Goal: Transaction & Acquisition: Purchase product/service

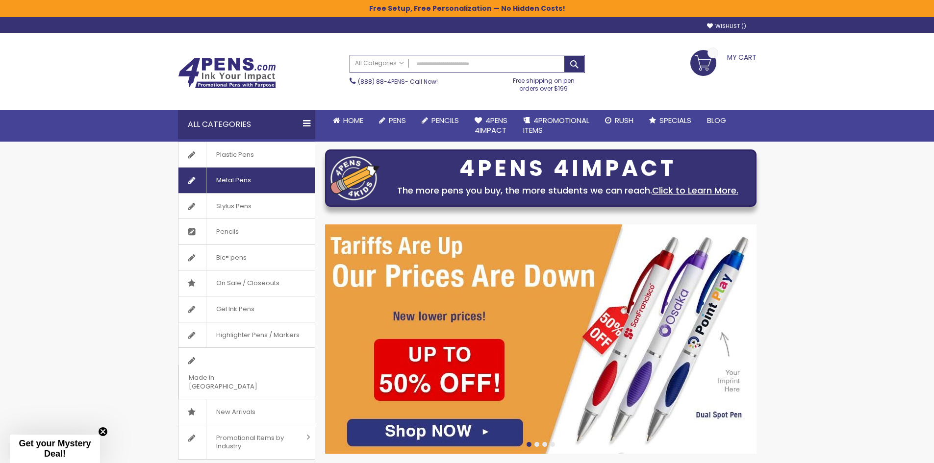
click at [233, 177] on span "Metal Pens" at bounding box center [233, 181] width 55 height 26
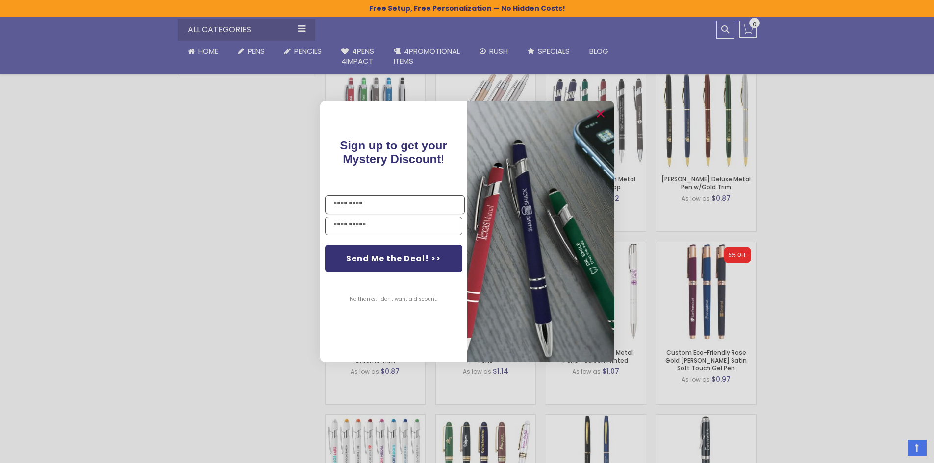
scroll to position [638, 0]
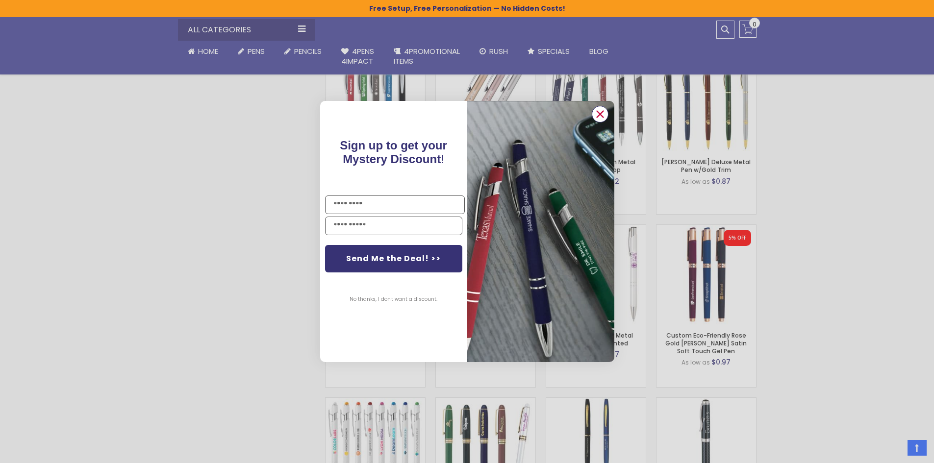
click at [602, 117] on circle "Close dialog" at bounding box center [599, 114] width 15 height 15
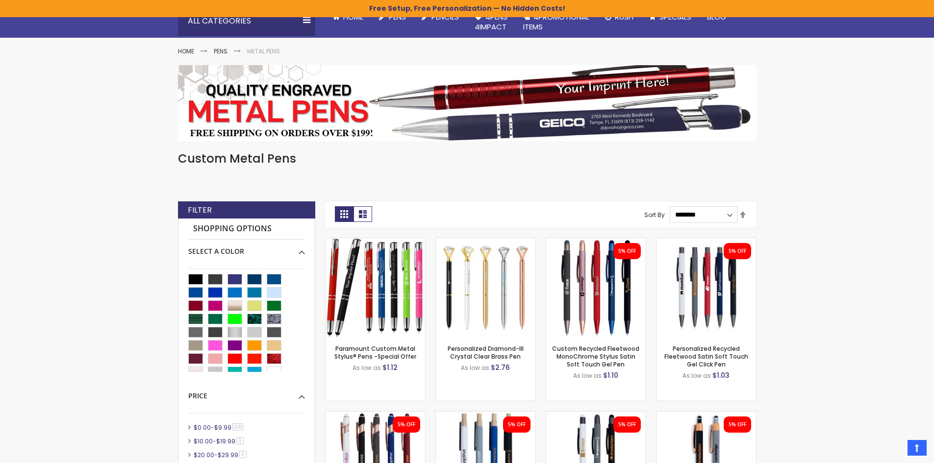
scroll to position [0, 0]
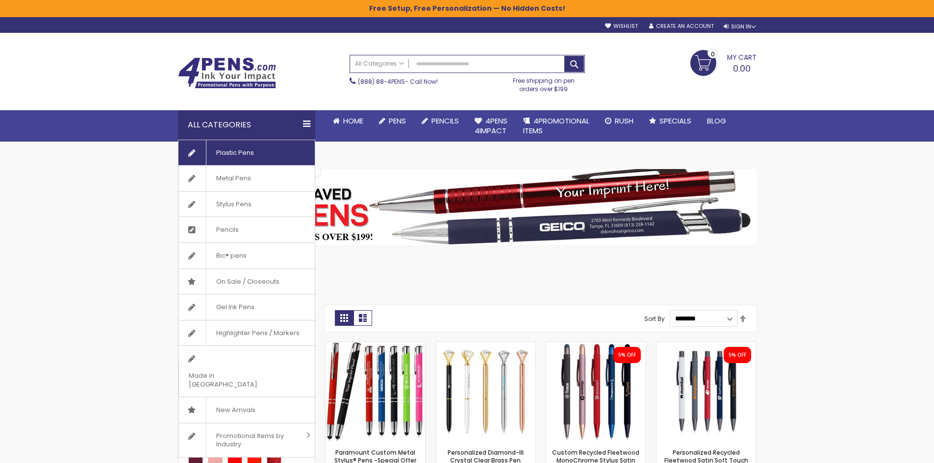
click at [241, 158] on span "Plastic Pens" at bounding box center [235, 153] width 58 height 26
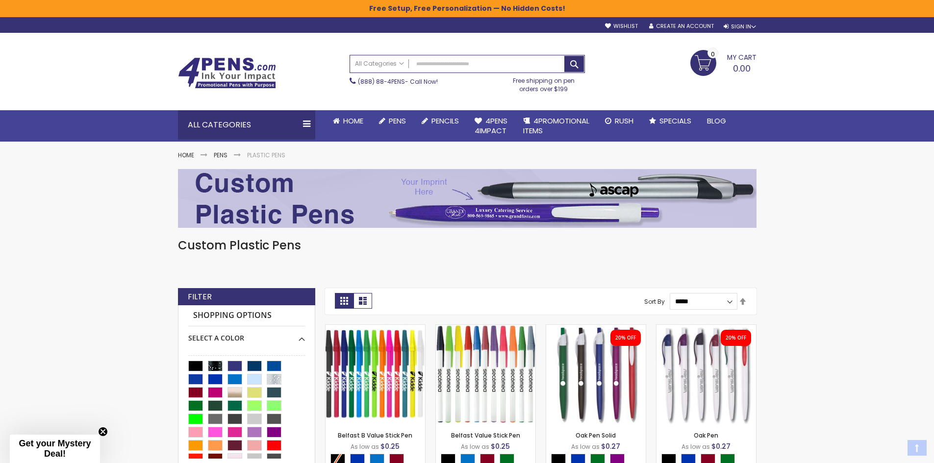
drag, startPoint x: 228, startPoint y: 338, endPoint x: 196, endPoint y: 176, distance: 165.5
